Goal: Information Seeking & Learning: Find specific fact

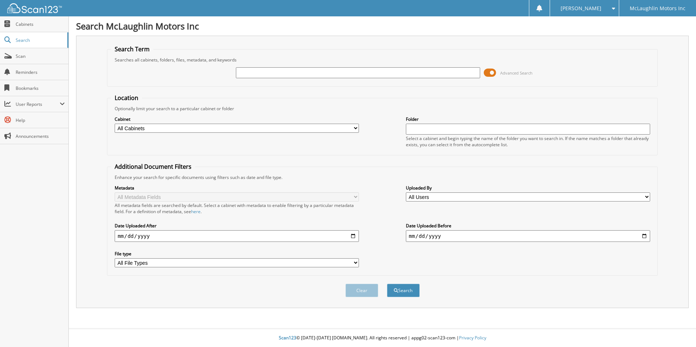
click at [257, 70] on input "text" at bounding box center [358, 72] width 244 height 11
type input "2574977"
click at [387, 284] on button "Search" at bounding box center [403, 290] width 33 height 13
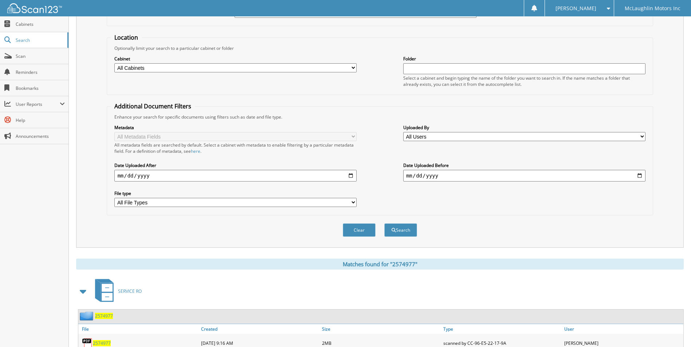
scroll to position [100, 0]
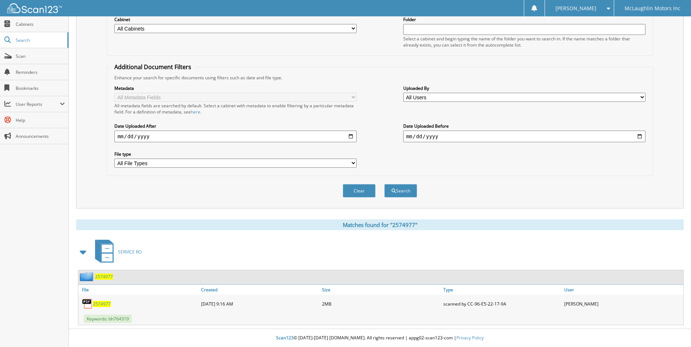
click at [96, 304] on span "2574977" at bounding box center [102, 304] width 18 height 6
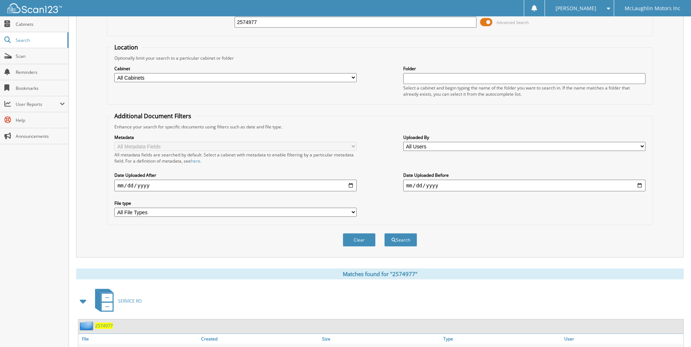
scroll to position [0, 0]
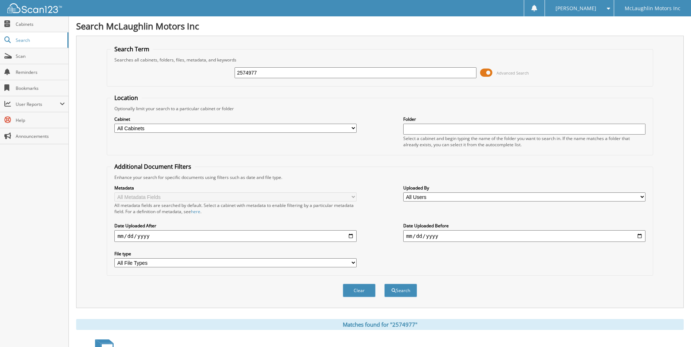
click at [276, 68] on input "2574977" at bounding box center [355, 72] width 242 height 11
click at [317, 68] on input "25" at bounding box center [355, 72] width 242 height 11
paste input "75099"
type input "2575099"
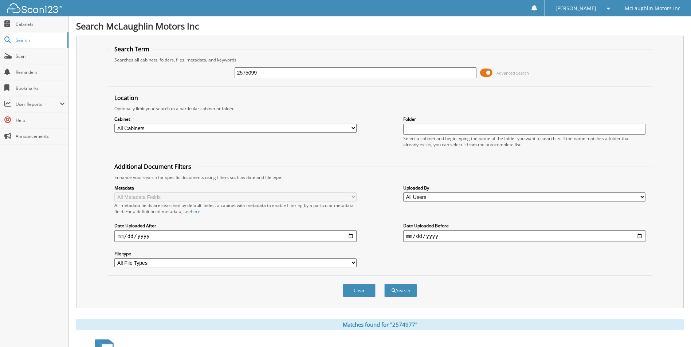
click at [384, 284] on button "Search" at bounding box center [400, 290] width 33 height 13
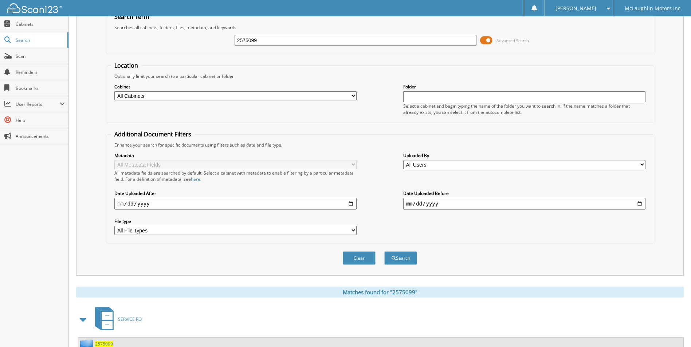
scroll to position [100, 0]
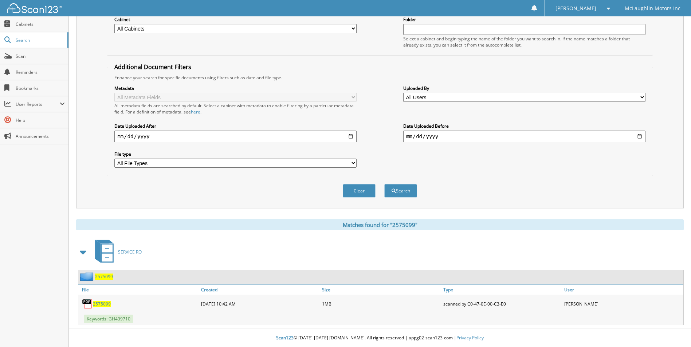
click at [103, 302] on span "2575099" at bounding box center [102, 304] width 18 height 6
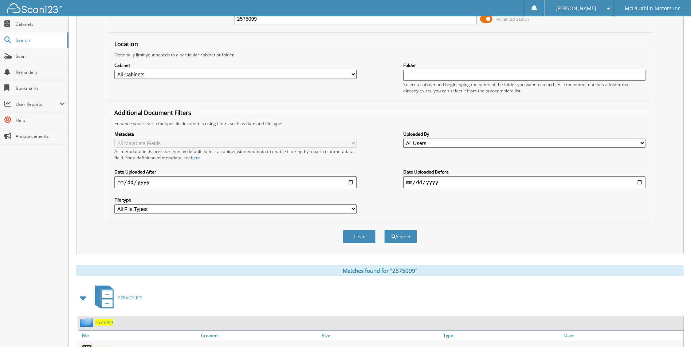
scroll to position [0, 0]
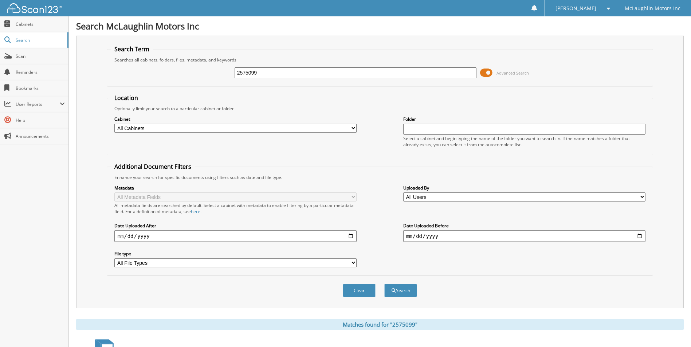
click at [272, 74] on input "2575099" at bounding box center [355, 72] width 242 height 11
paste input "74455"
type input "2574455"
click at [384, 284] on button "Search" at bounding box center [400, 290] width 33 height 13
click at [279, 71] on input "2574455" at bounding box center [355, 72] width 242 height 11
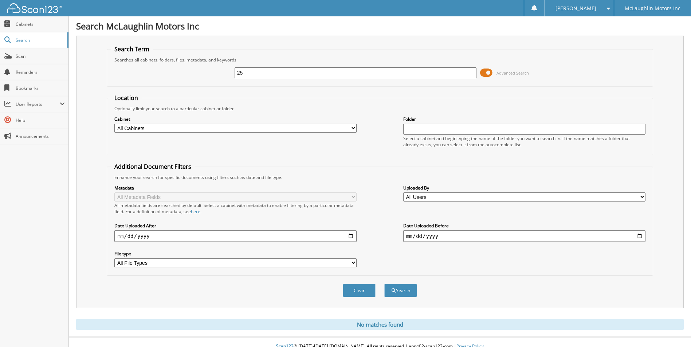
paste input "75133"
type input "2575133"
click at [388, 290] on button "Search" at bounding box center [400, 290] width 33 height 13
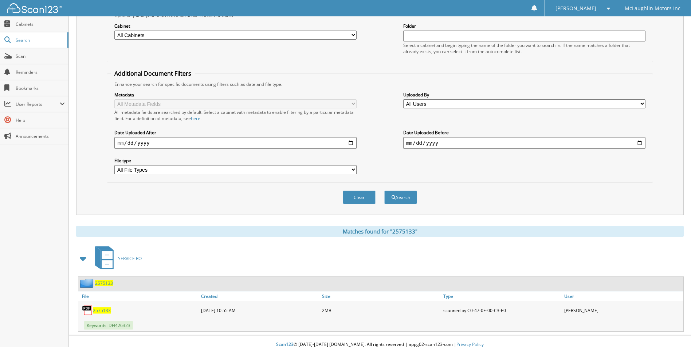
scroll to position [100, 0]
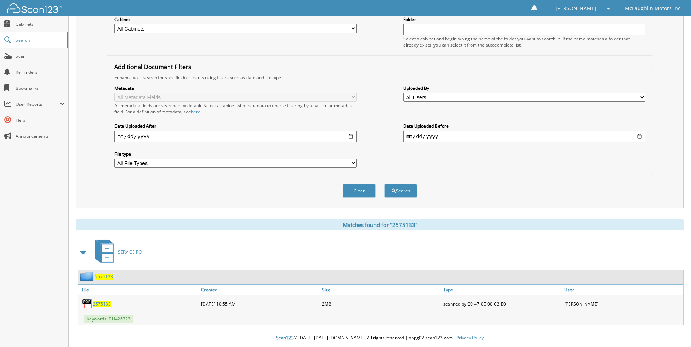
click at [104, 303] on span "2575133" at bounding box center [102, 304] width 18 height 6
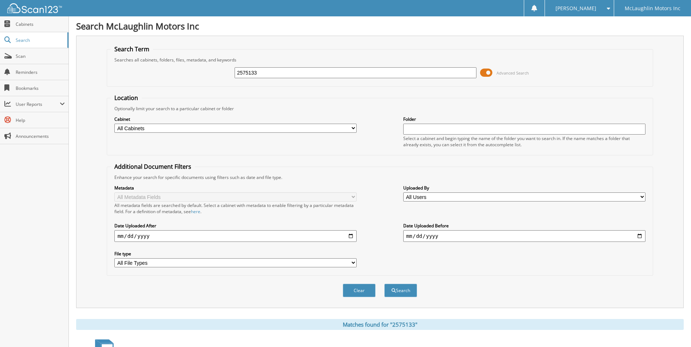
click at [264, 70] on input "2575133" at bounding box center [355, 72] width 242 height 11
paste input "75128"
type input "2575128"
click at [384, 284] on button "Search" at bounding box center [400, 290] width 33 height 13
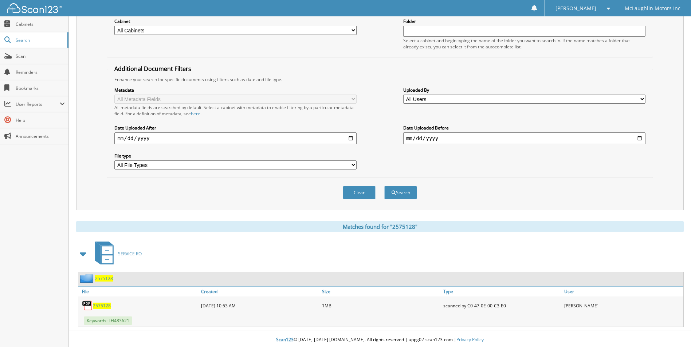
scroll to position [100, 0]
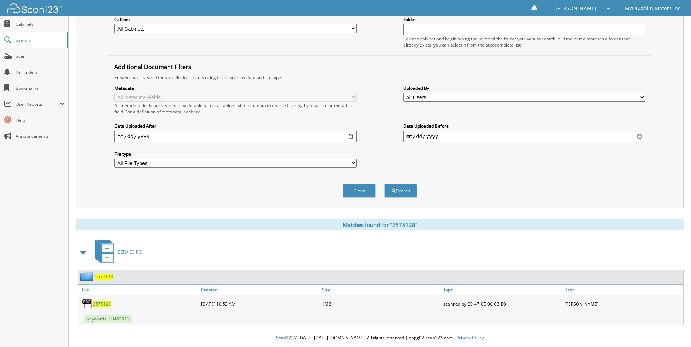
click at [105, 307] on div "2575128" at bounding box center [138, 304] width 121 height 15
click at [108, 305] on span "2575128" at bounding box center [102, 304] width 18 height 6
